Goal: Transaction & Acquisition: Purchase product/service

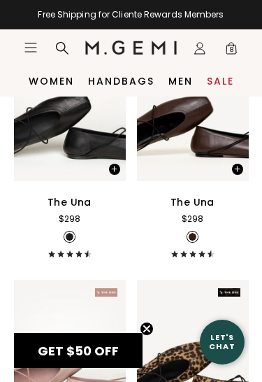
scroll to position [1604, 0]
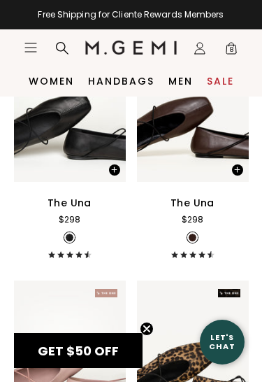
click at [225, 147] on span at bounding box center [230, 165] width 37 height 36
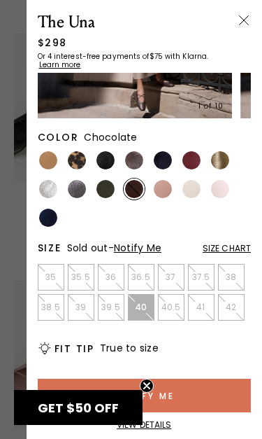
scroll to position [148, 0]
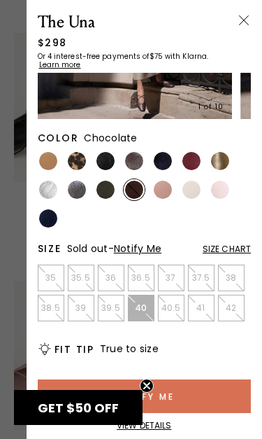
click at [195, 381] on button "Notify Me" at bounding box center [145, 396] width 214 height 34
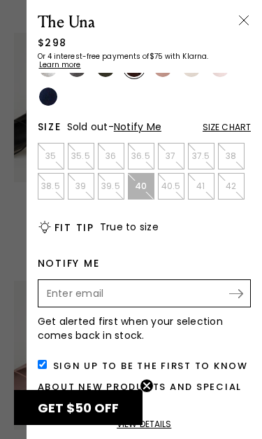
scroll to position [267, 0]
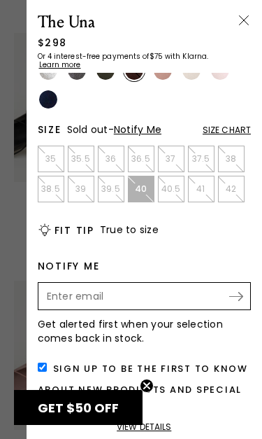
click at [141, 293] on input "Enter your email address to be notified when your selection is back in stock" at bounding box center [134, 296] width 189 height 24
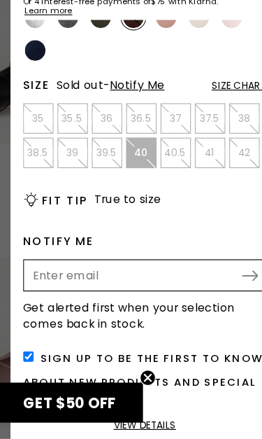
type input "[EMAIL_ADDRESS][DOMAIN_NAME]"
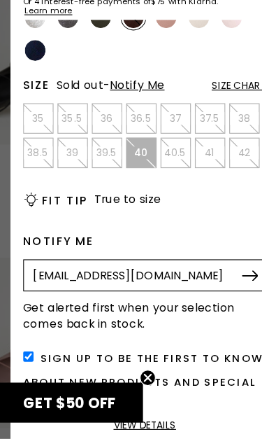
click at [229, 292] on img at bounding box center [236, 296] width 14 height 9
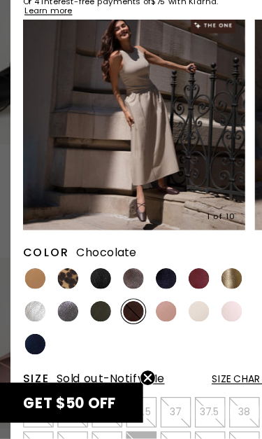
scroll to position [22, 0]
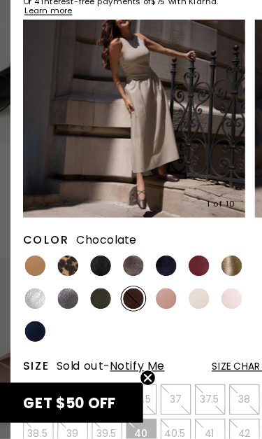
click at [176, 250] on div "Color Chocolate" at bounding box center [145, 260] width 214 height 21
click at [183, 278] on img at bounding box center [192, 287] width 18 height 18
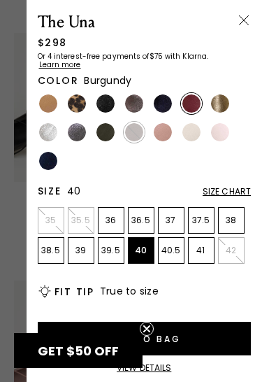
scroll to position [205, 0]
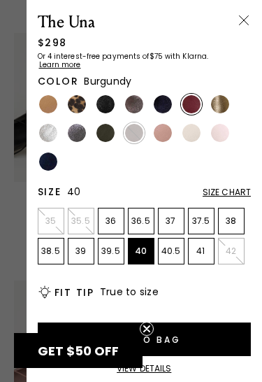
click at [178, 336] on button "Add to Bag" at bounding box center [145, 339] width 214 height 34
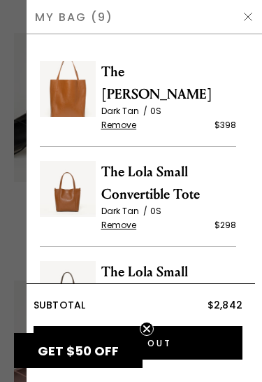
click at [252, 19] on img at bounding box center [248, 16] width 11 height 11
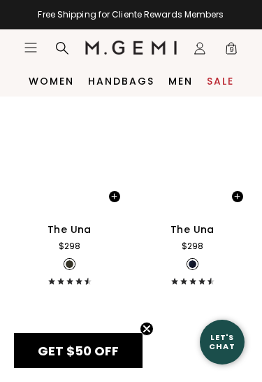
scroll to position [2572, 0]
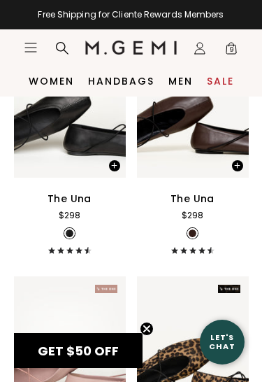
scroll to position [1575, 0]
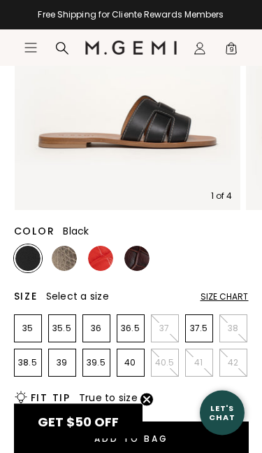
scroll to position [219, 0]
click at [68, 257] on img at bounding box center [64, 258] width 25 height 25
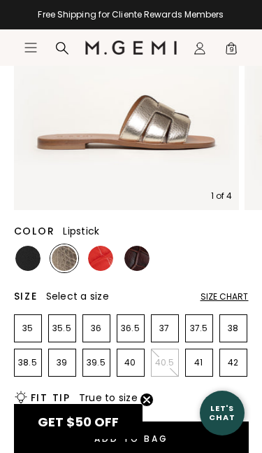
click at [104, 250] on img at bounding box center [100, 258] width 25 height 25
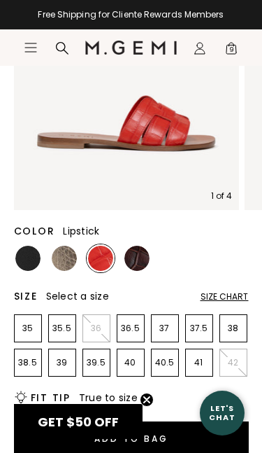
click at [138, 259] on img at bounding box center [136, 258] width 25 height 25
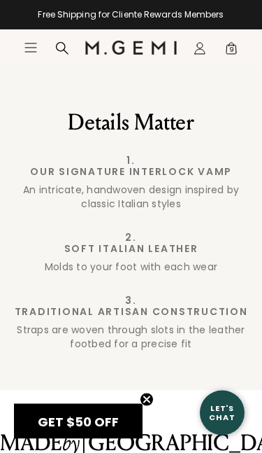
scroll to position [1474, 0]
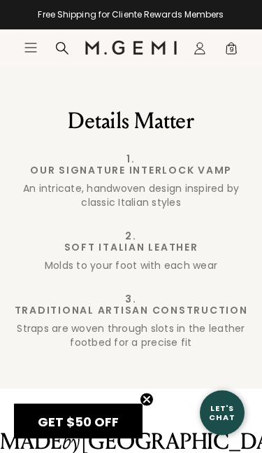
click at [102, 89] on div "1 2 3" at bounding box center [131, 23] width 262 height 132
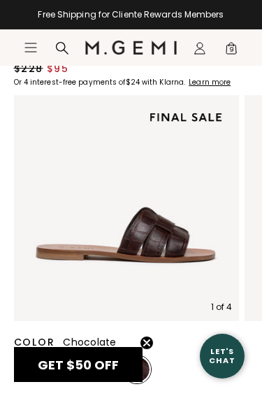
scroll to position [107, 0]
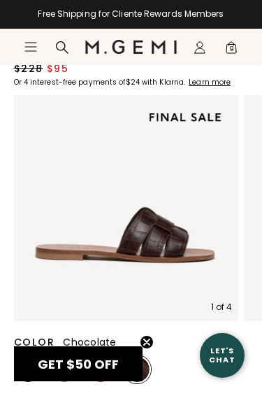
click at [161, 339] on div "Color Chocolate" at bounding box center [131, 340] width 235 height 20
click at [152, 345] on circle "Close teaser" at bounding box center [147, 342] width 13 height 13
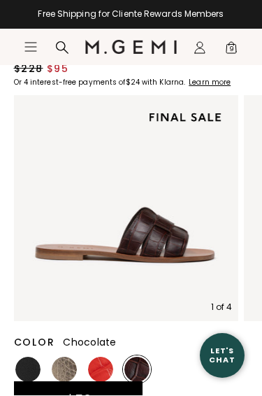
scroll to position [108, 0]
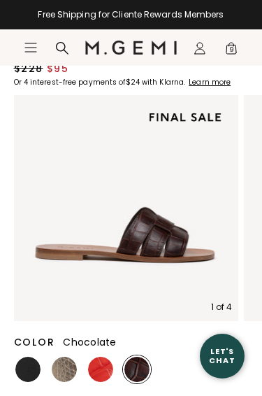
click at [97, 342] on span "Chocolate" at bounding box center [89, 342] width 53 height 14
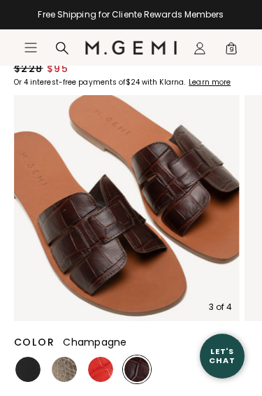
click at [62, 373] on img at bounding box center [64, 369] width 25 height 25
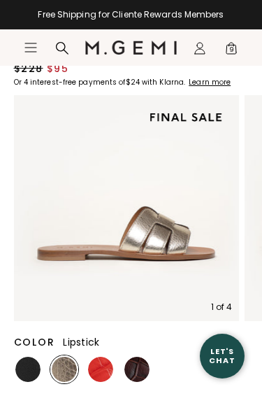
click at [104, 370] on img at bounding box center [100, 369] width 25 height 25
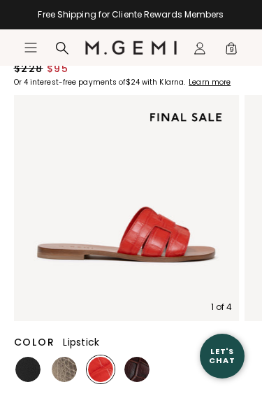
click at [29, 375] on img at bounding box center [27, 369] width 25 height 25
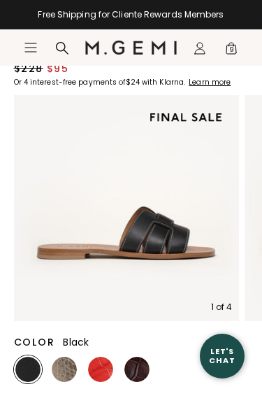
click at [141, 369] on img at bounding box center [136, 369] width 25 height 25
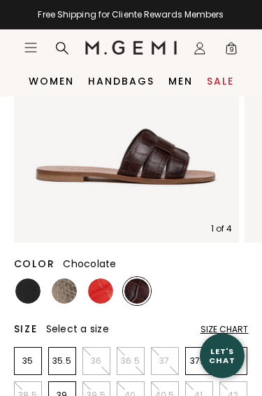
scroll to position [186, 0]
click at [223, 80] on link "Sale" at bounding box center [220, 81] width 27 height 11
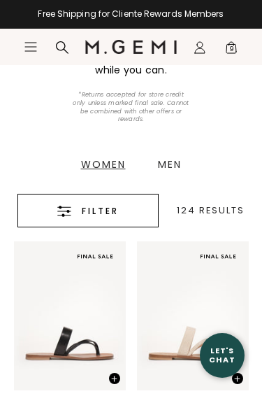
scroll to position [179, 0]
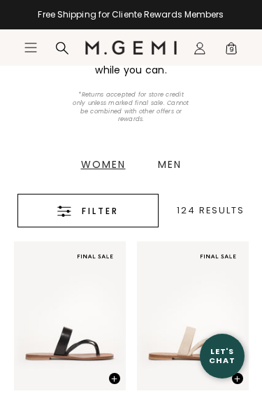
click at [109, 166] on div "Women" at bounding box center [103, 164] width 45 height 10
click at [112, 160] on div "Women" at bounding box center [103, 164] width 45 height 10
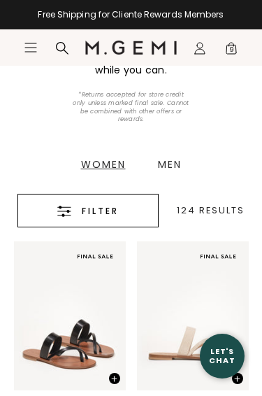
click at [121, 171] on div "Women Men" at bounding box center [131, 164] width 133 height 59
